Goal: Transaction & Acquisition: Purchase product/service

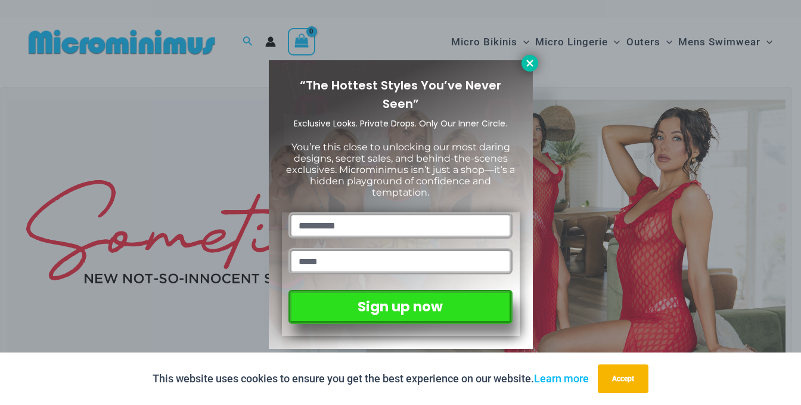
click at [530, 59] on icon at bounding box center [530, 63] width 11 height 11
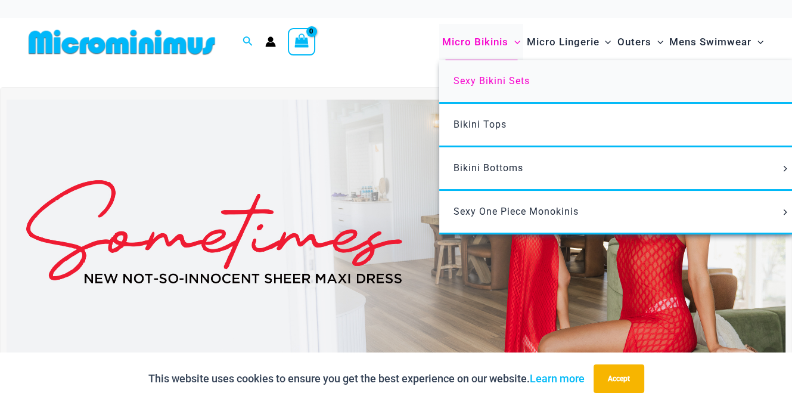
click at [483, 79] on span "Sexy Bikini Sets" at bounding box center [492, 80] width 76 height 11
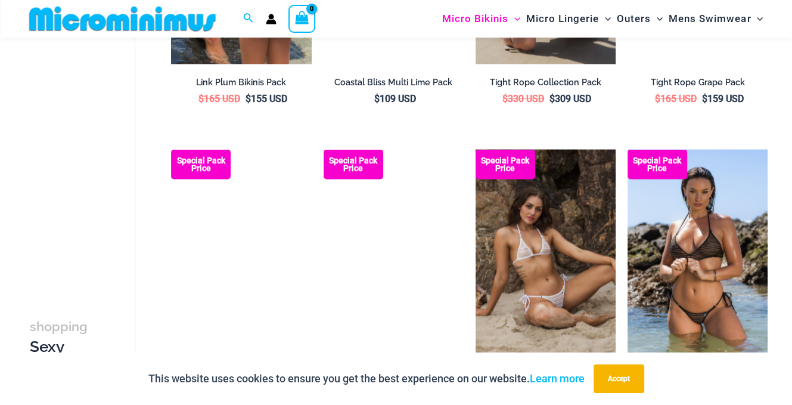
scroll to position [2215, 0]
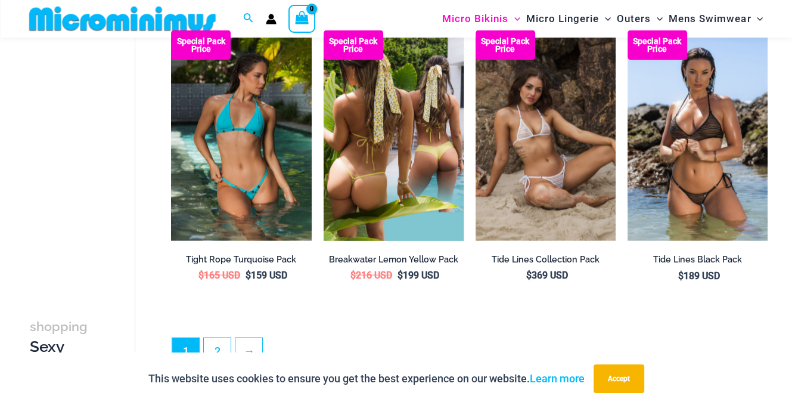
click at [405, 143] on img at bounding box center [394, 135] width 140 height 210
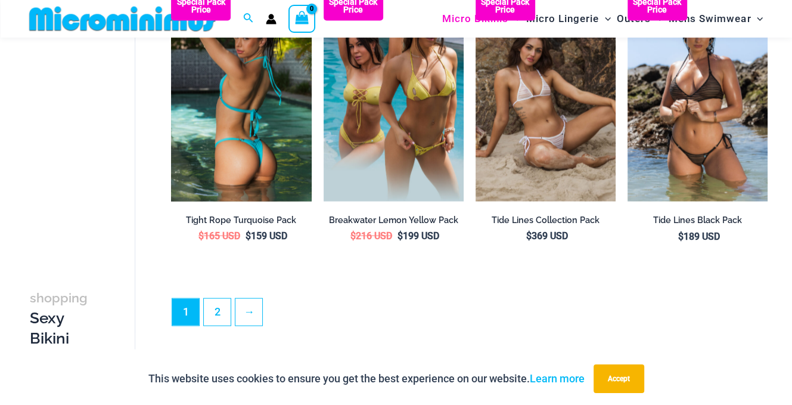
scroll to position [2374, 0]
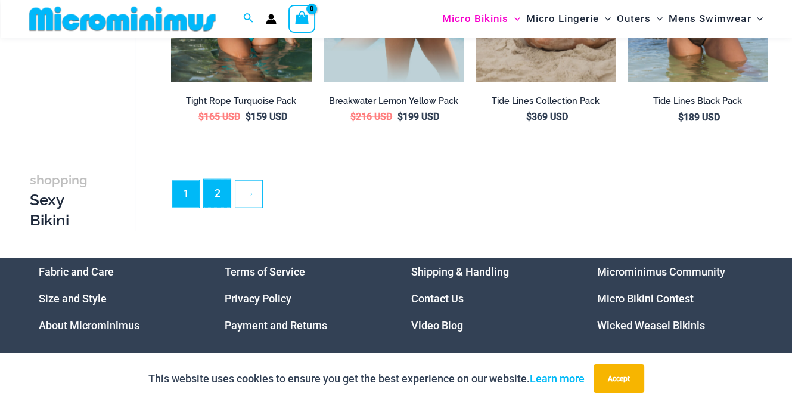
click at [222, 189] on link "2" at bounding box center [217, 193] width 27 height 28
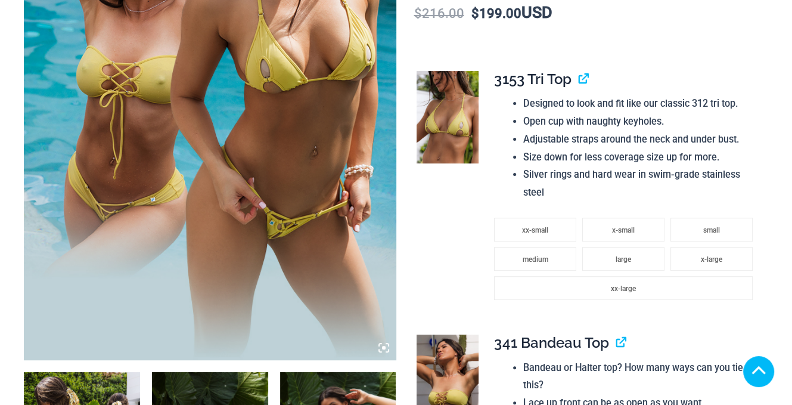
scroll to position [834, 0]
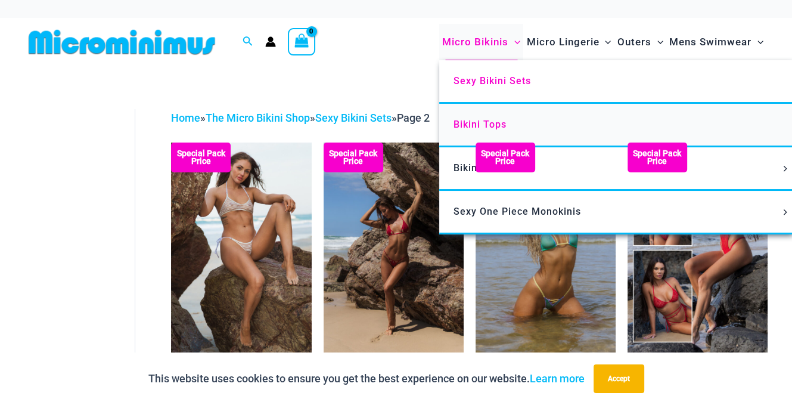
click at [470, 129] on span "Bikini Tops" at bounding box center [480, 124] width 53 height 11
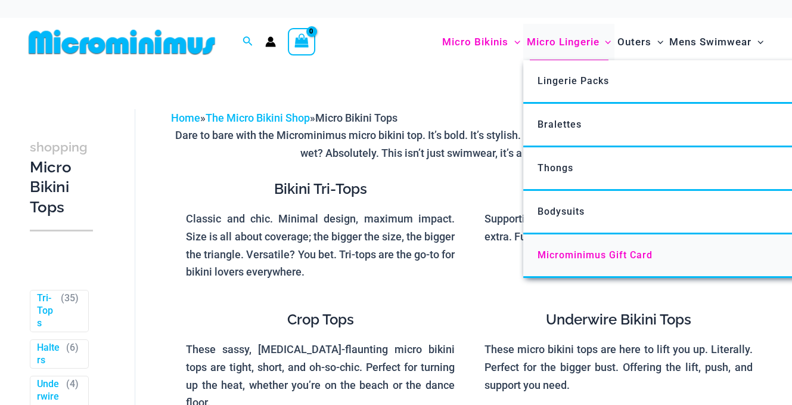
click at [591, 255] on span "Microminimus Gift Card" at bounding box center [595, 254] width 115 height 11
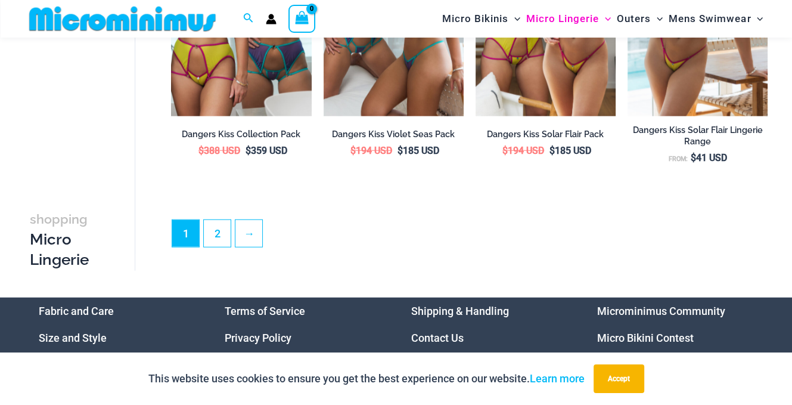
scroll to position [2796, 0]
